Goal: Information Seeking & Learning: Understand process/instructions

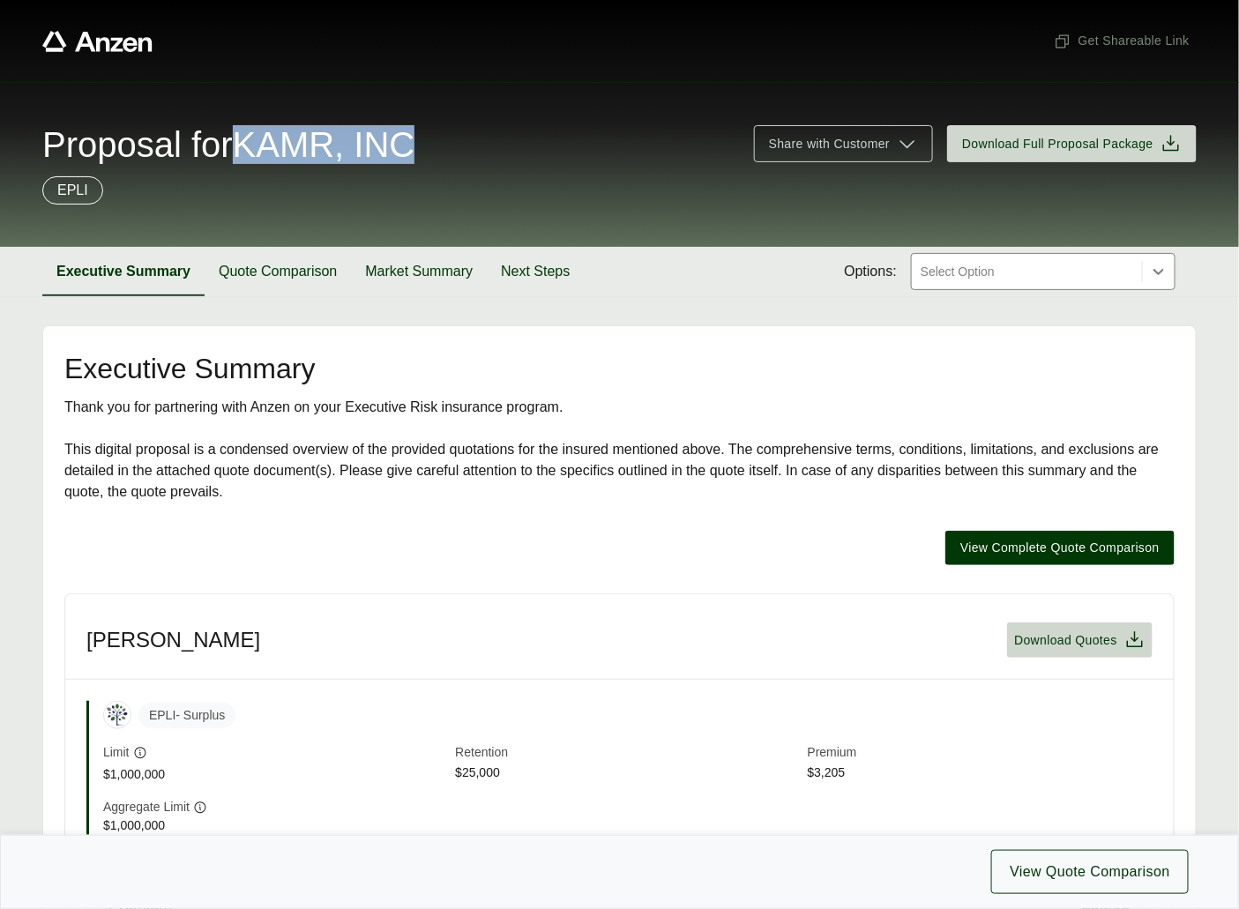
drag, startPoint x: 262, startPoint y: 146, endPoint x: 431, endPoint y: 146, distance: 169.3
click at [414, 146] on span "Proposal for KAMR, INC" at bounding box center [228, 144] width 372 height 35
copy span "KAMR, INC"
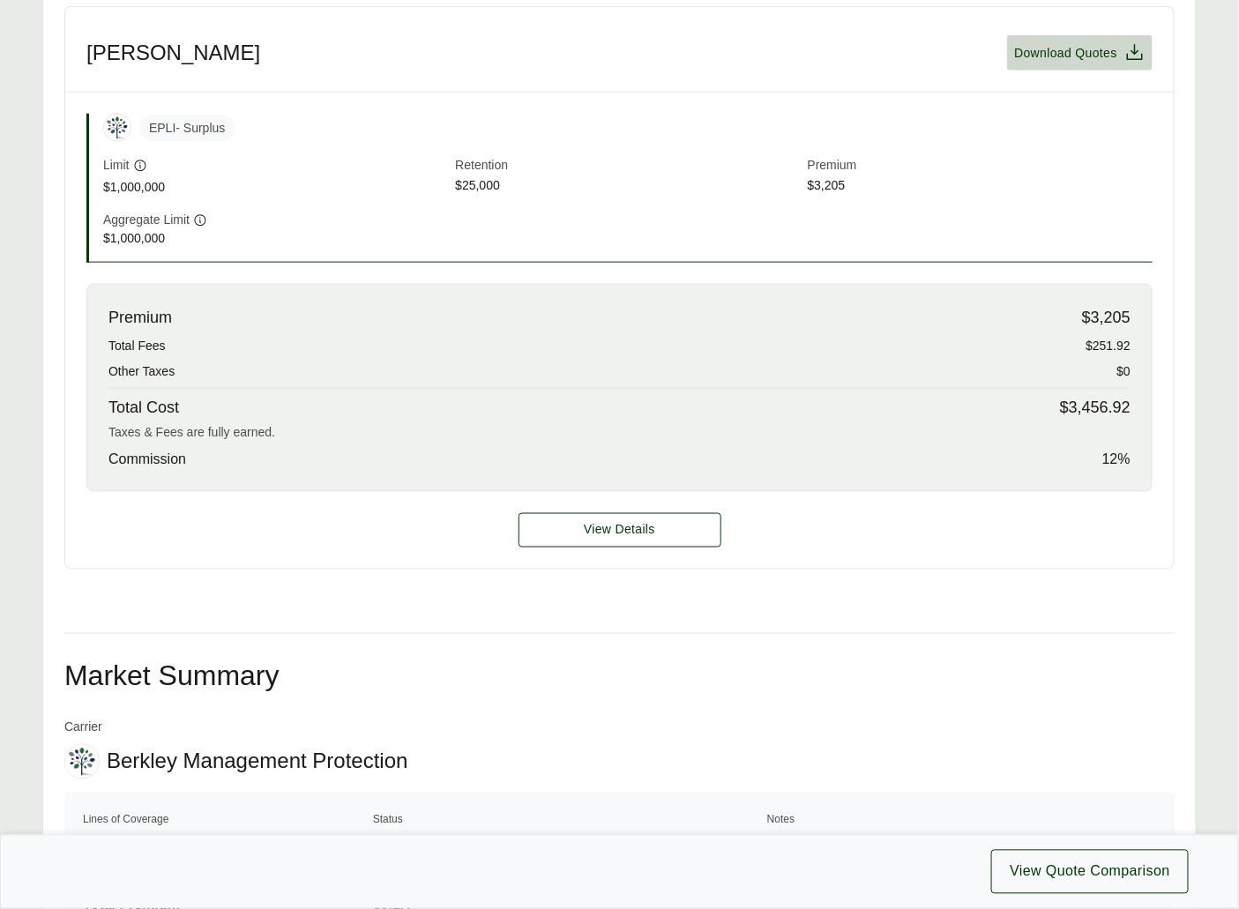
scroll to position [1019, 0]
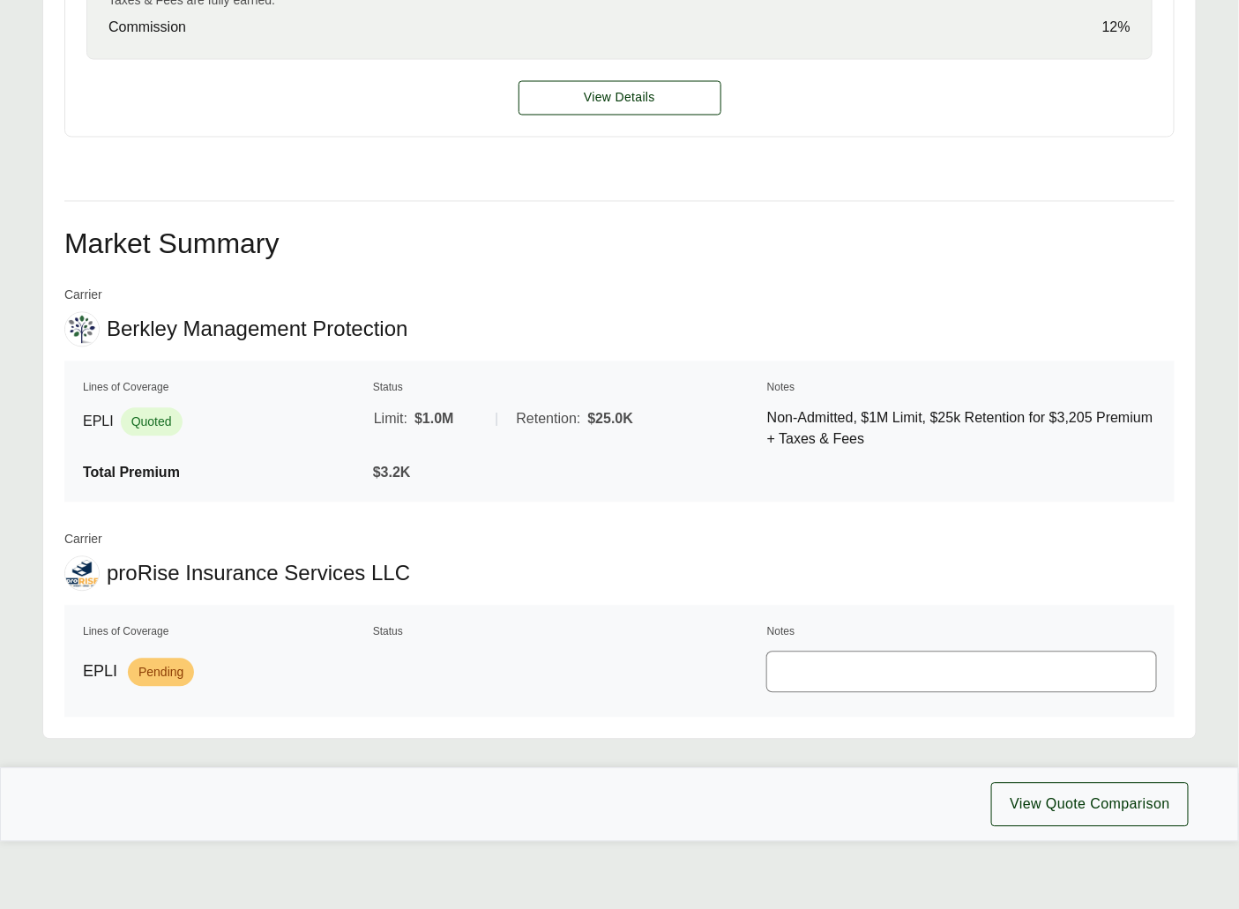
click at [631, 133] on div "View Details" at bounding box center [619, 98] width 1108 height 77
click at [637, 120] on div "View Details" at bounding box center [619, 98] width 1108 height 77
click at [631, 112] on button "View Details" at bounding box center [620, 98] width 203 height 34
click at [593, 100] on span "View Details" at bounding box center [619, 98] width 71 height 19
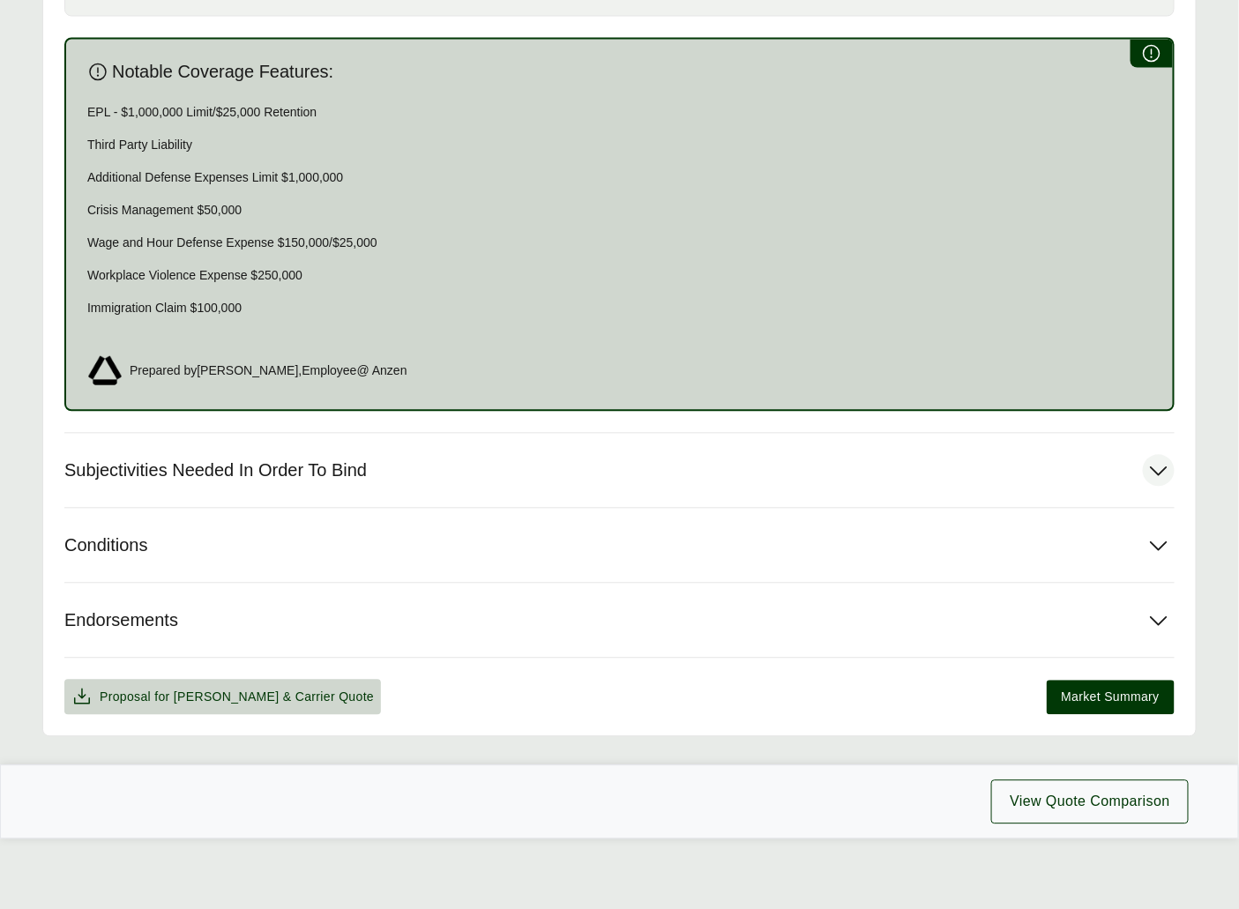
click at [294, 470] on span "Subjectivities Needed In Order To Bind" at bounding box center [215, 471] width 302 height 22
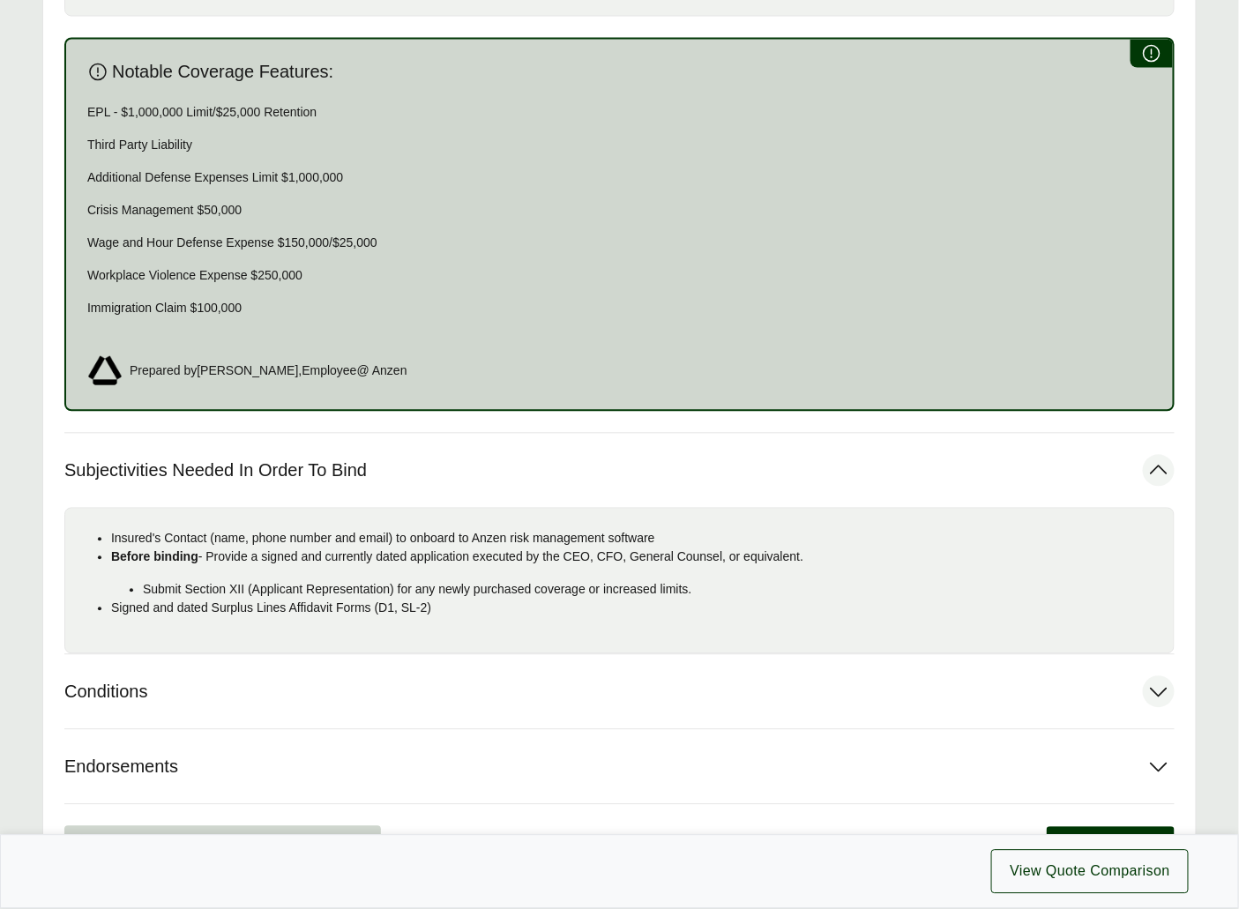
scroll to position [1123, 0]
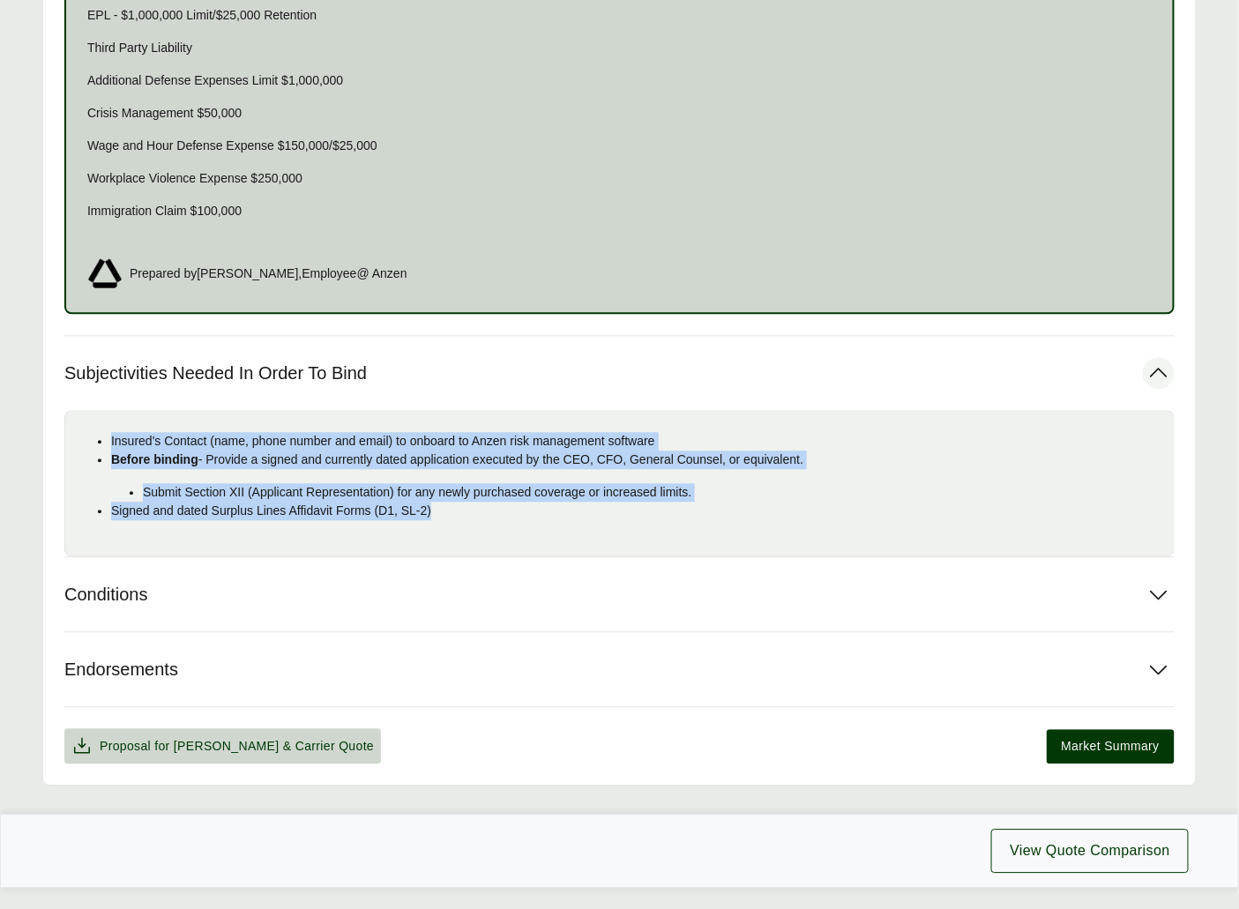
drag, startPoint x: 398, startPoint y: 493, endPoint x: 93, endPoint y: 435, distance: 310.6
click at [93, 435] on ul "Insured's Contact (name, phone number and email) to onboard to Anzen risk manag…" at bounding box center [619, 476] width 1080 height 88
copy ul "Insured's Contact (name, phone number and email) to onboard to Anzen risk manag…"
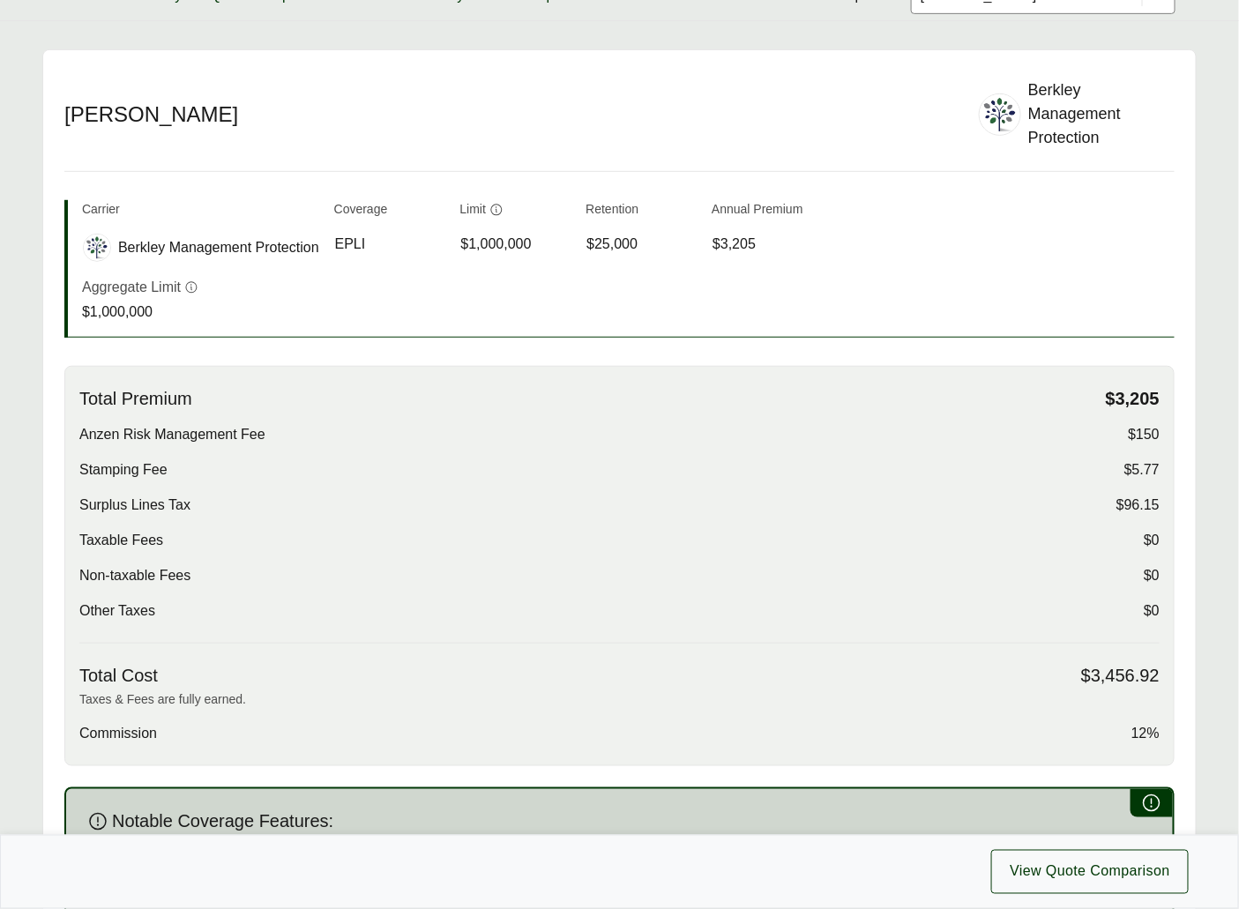
scroll to position [0, 0]
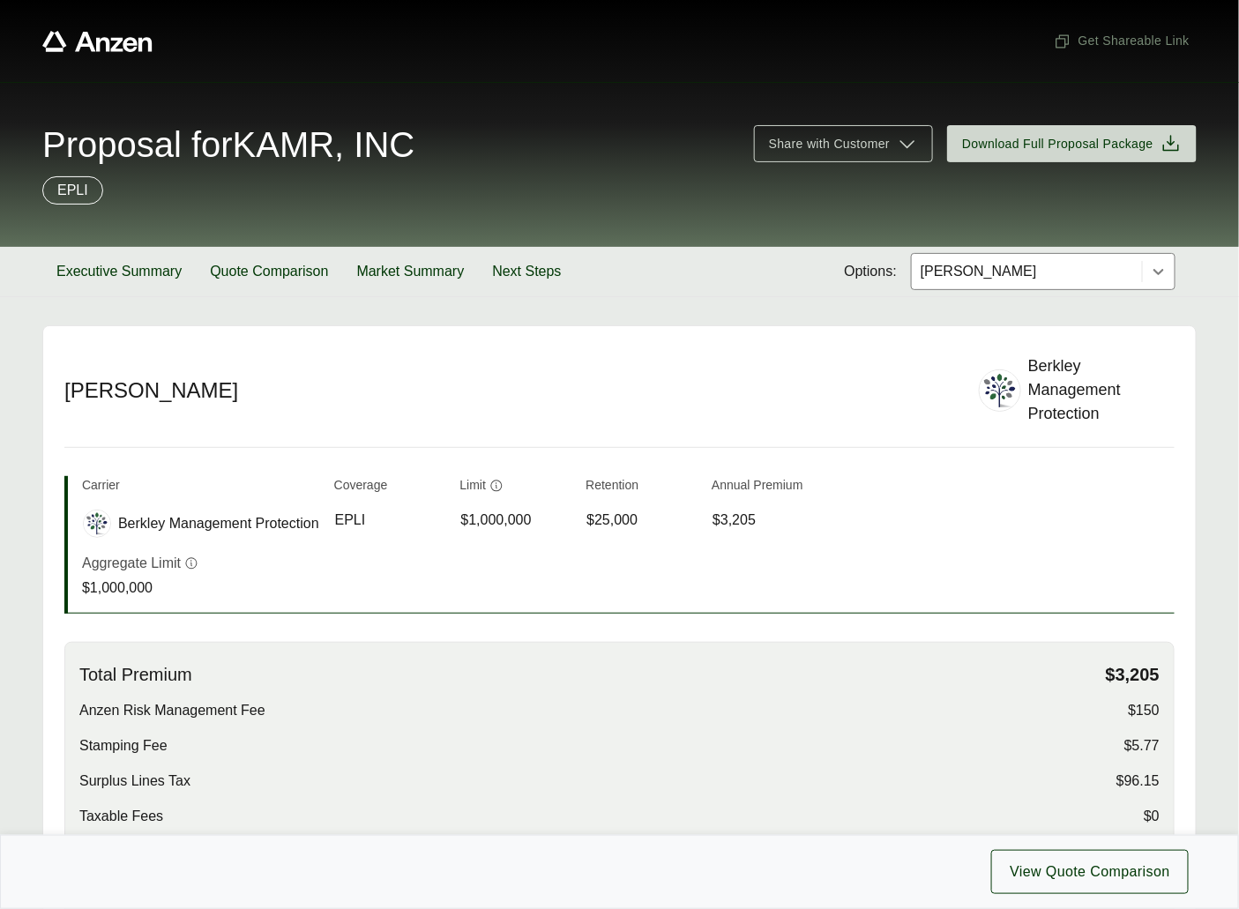
click at [369, 153] on span "Proposal for KAMR, INC" at bounding box center [228, 144] width 372 height 35
click at [481, 143] on div "Proposal for KAMR, INC" at bounding box center [387, 144] width 690 height 35
drag, startPoint x: 446, startPoint y: 147, endPoint x: 265, endPoint y: 151, distance: 181.7
click at [265, 151] on div "Proposal for KAMR, INC" at bounding box center [387, 144] width 690 height 35
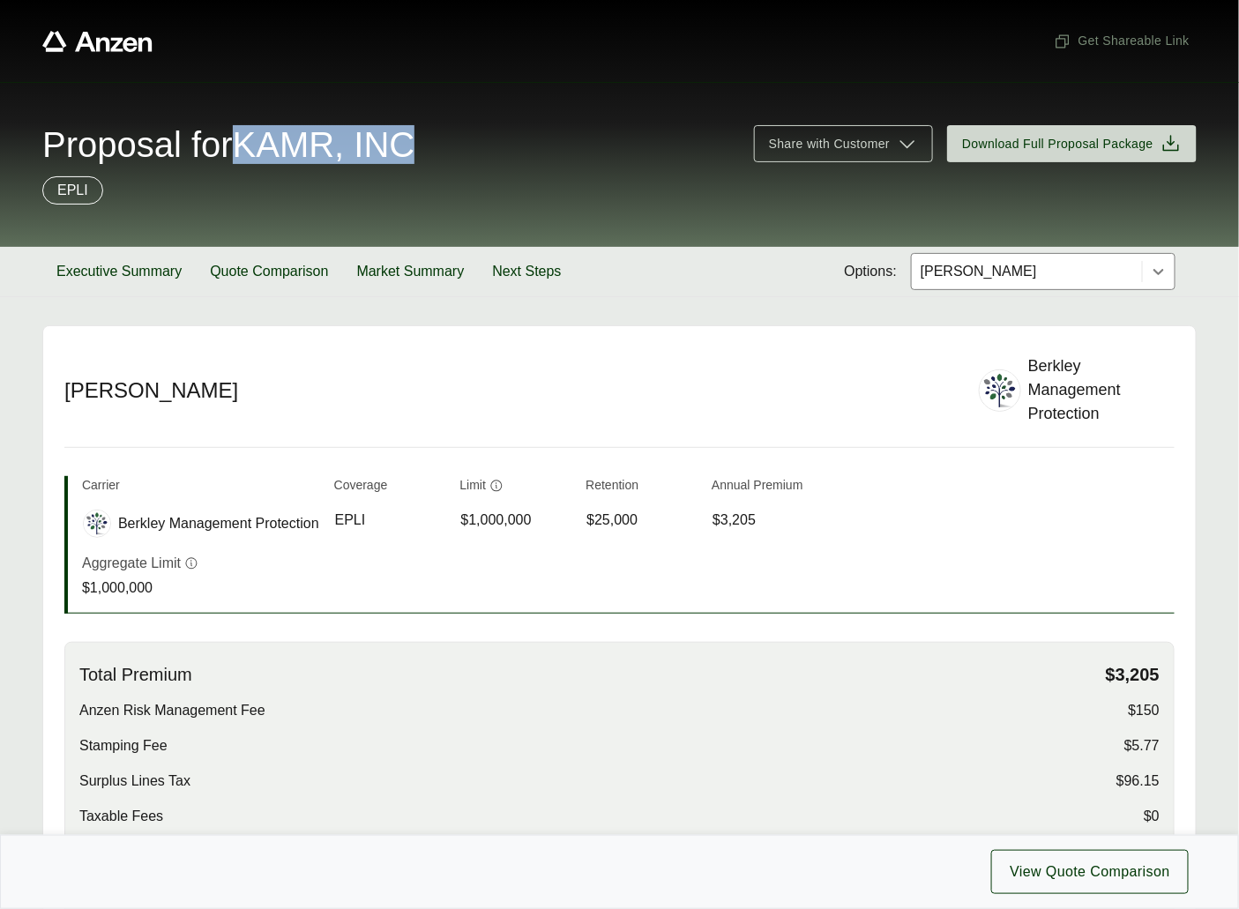
copy span "KAMR, INC"
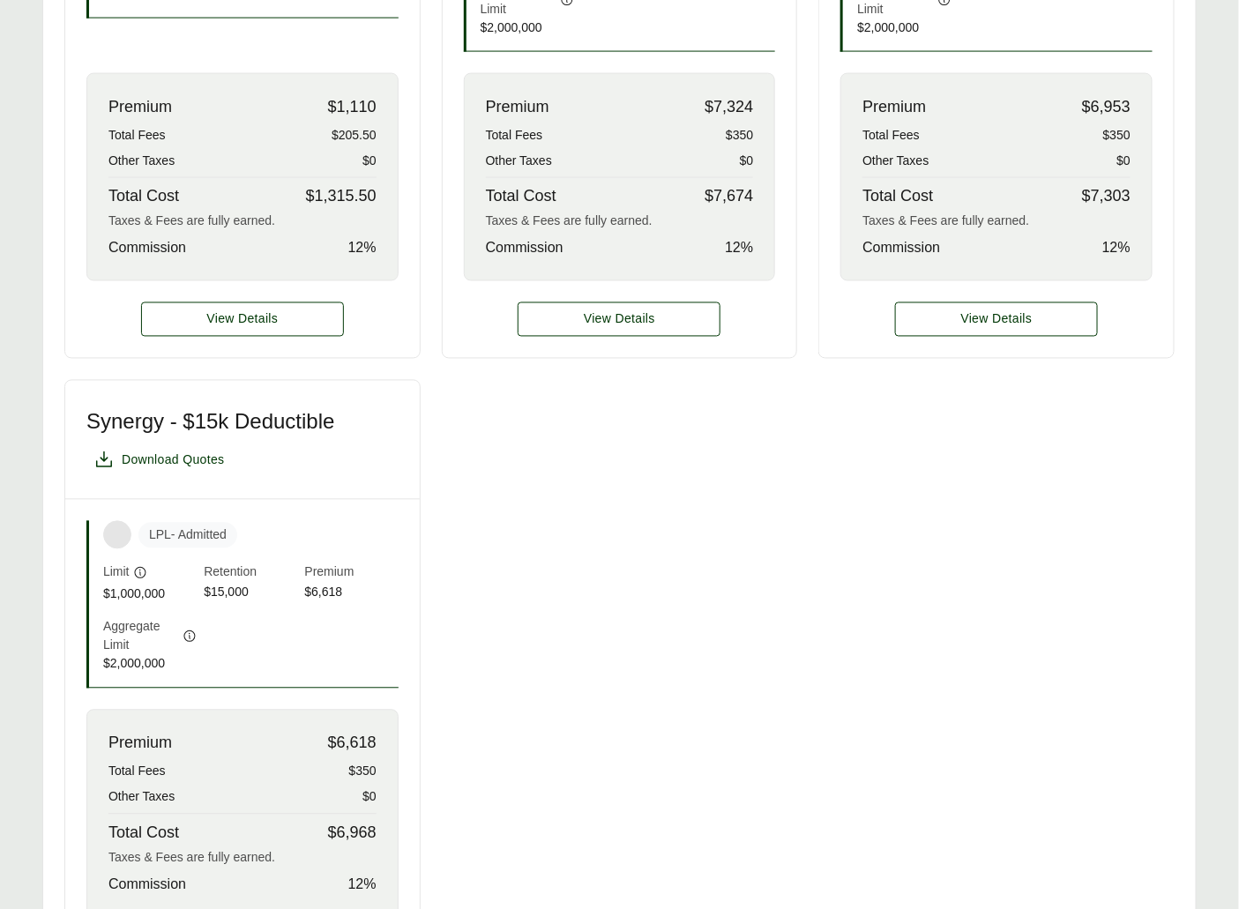
scroll to position [914, 0]
